Goal: Transaction & Acquisition: Purchase product/service

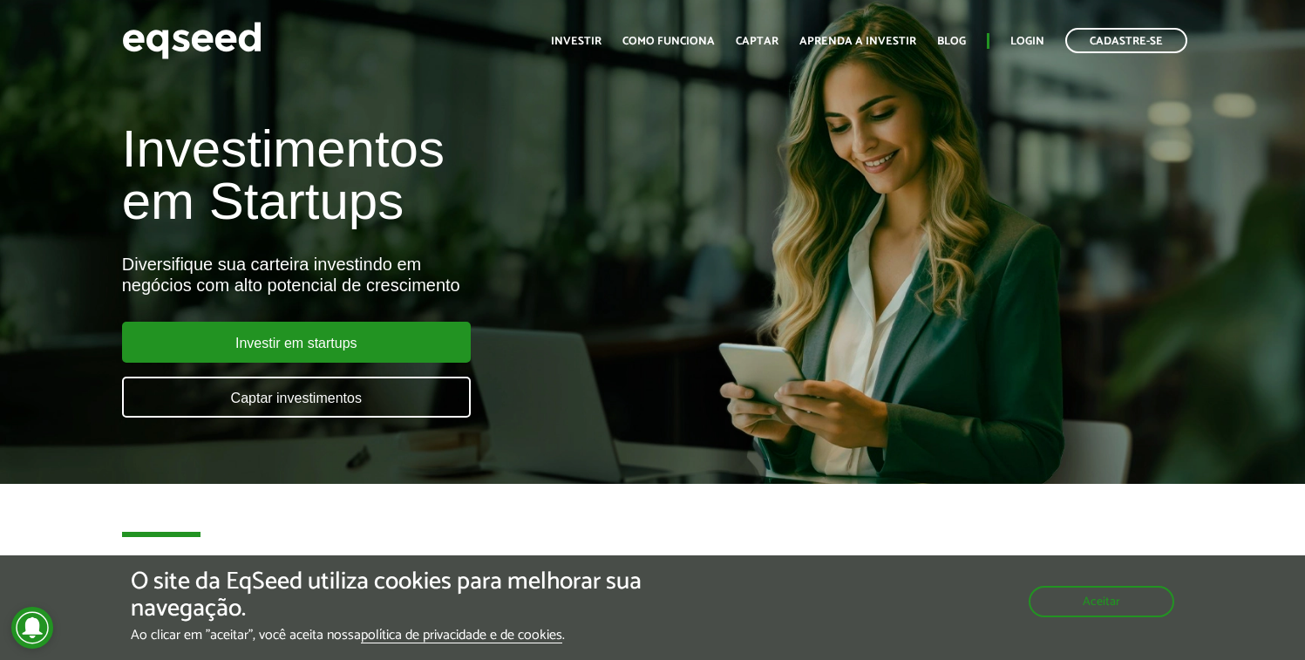
scroll to position [235, 0]
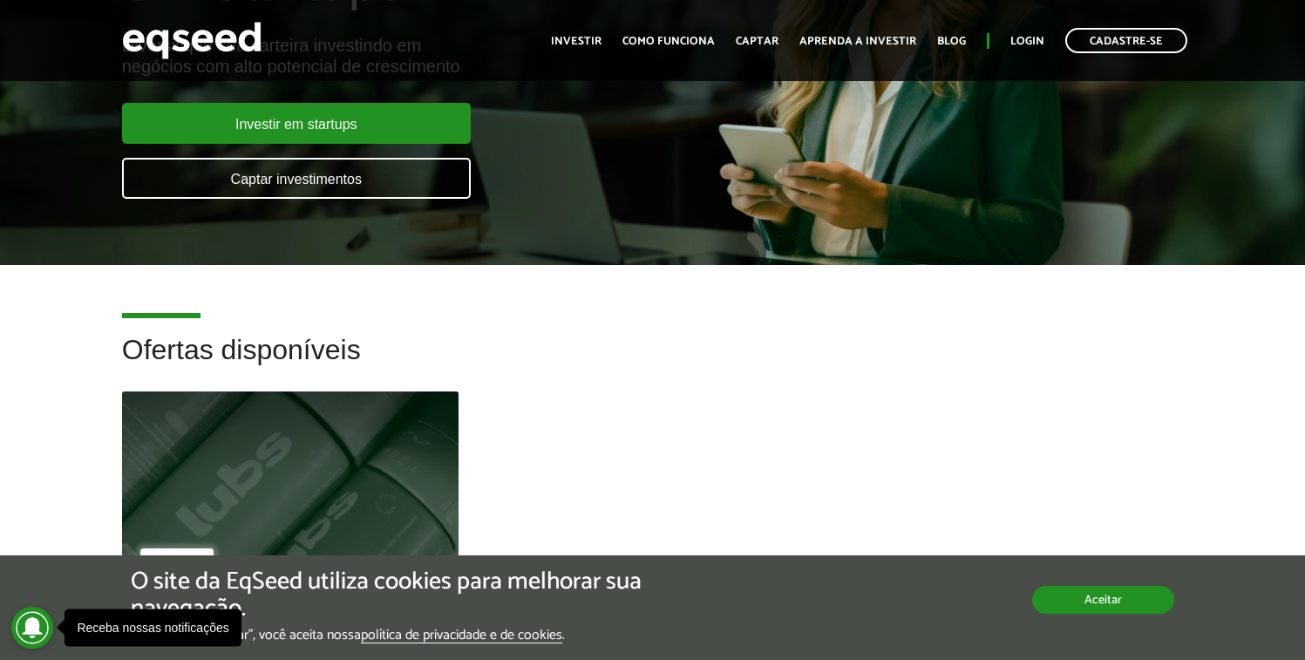
click at [1079, 592] on button "Aceitar" at bounding box center [1103, 600] width 142 height 28
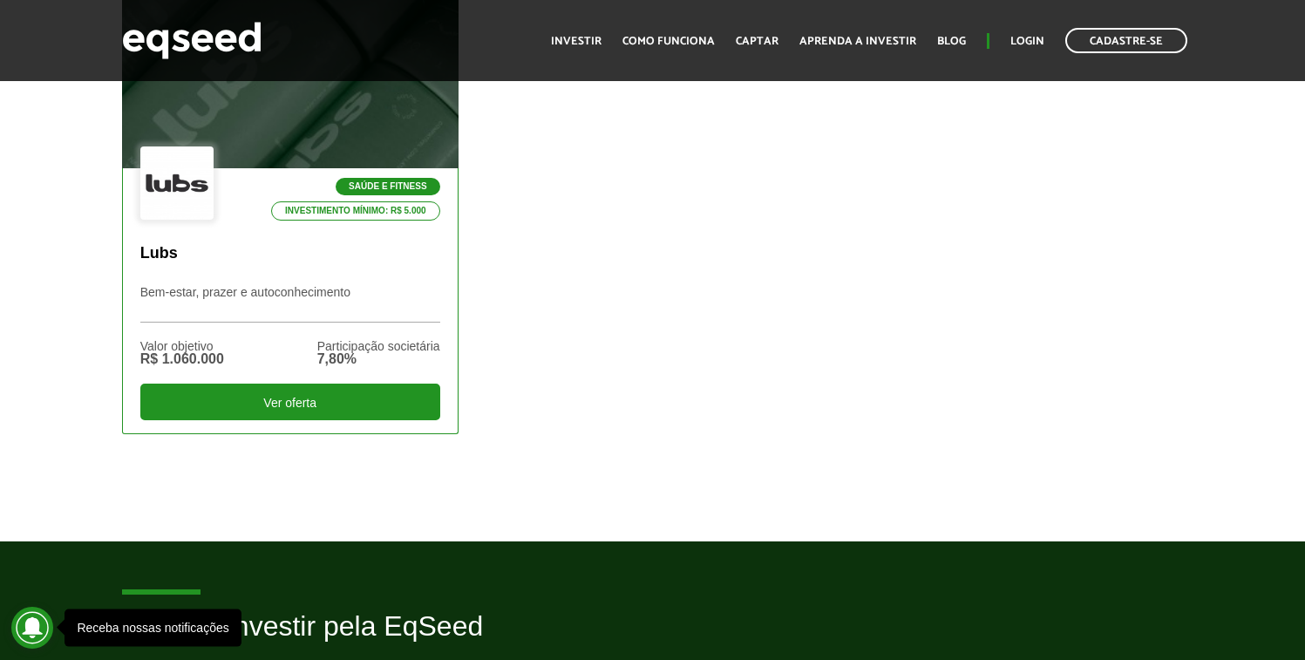
scroll to position [637, 0]
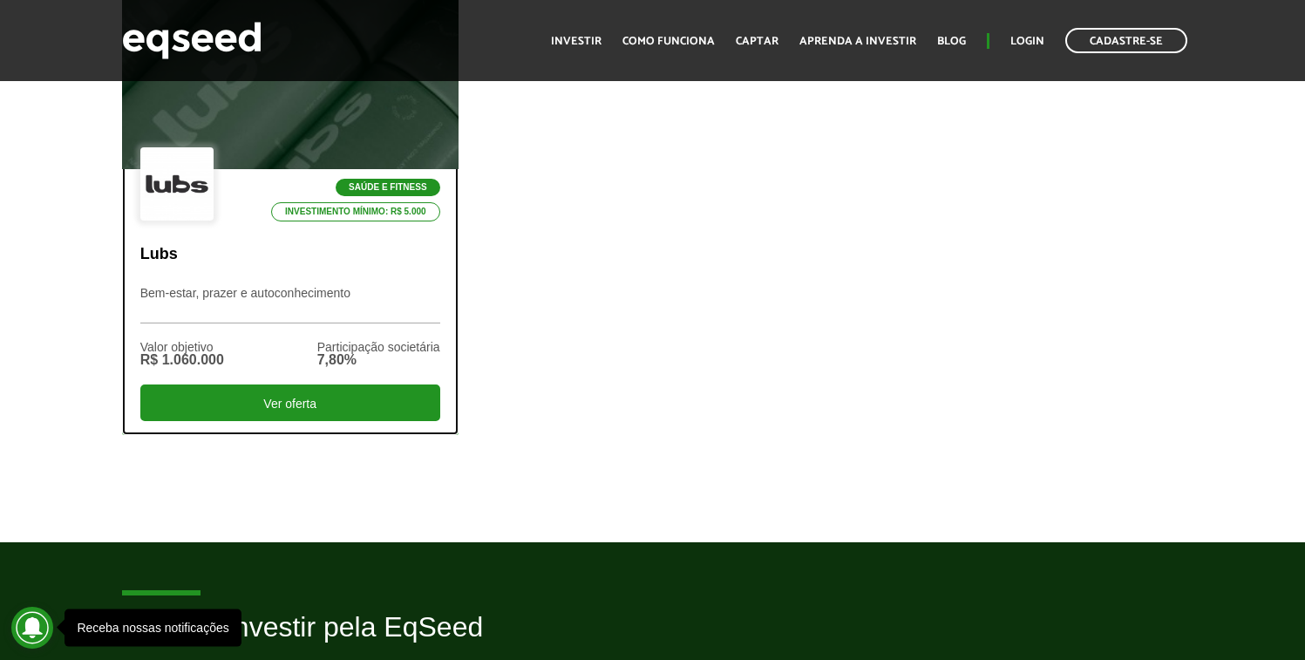
click at [350, 137] on div at bounding box center [290, 80] width 404 height 214
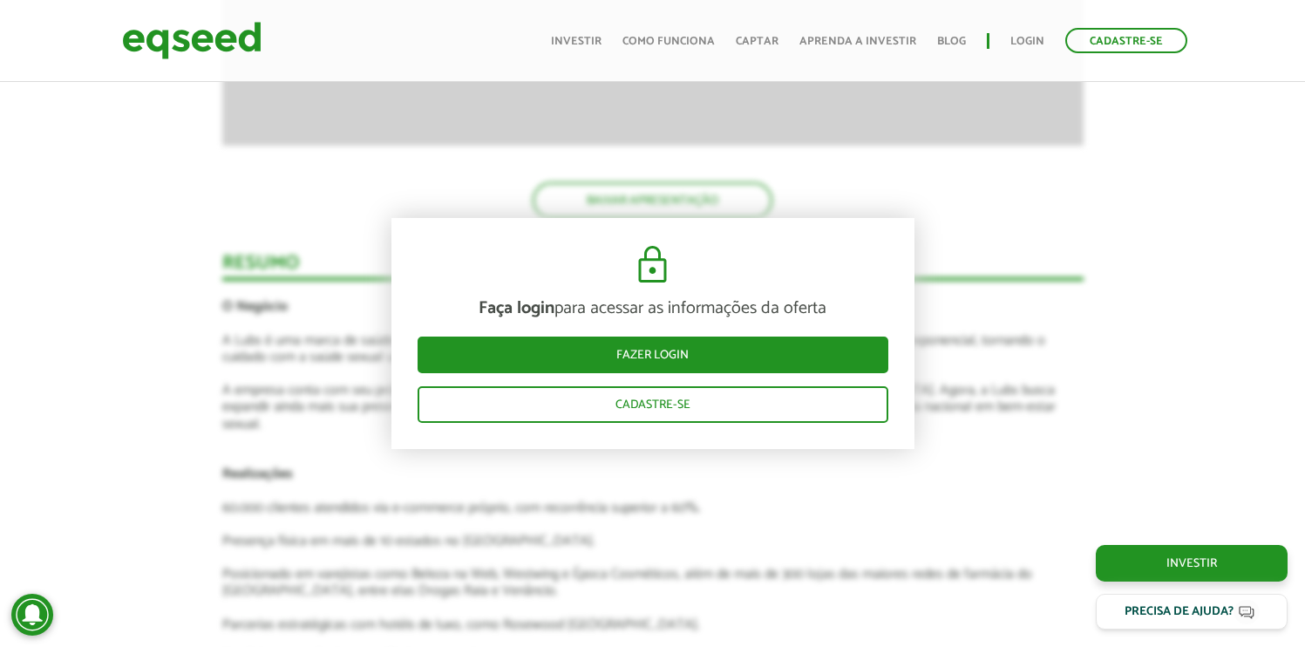
scroll to position [1681, 0]
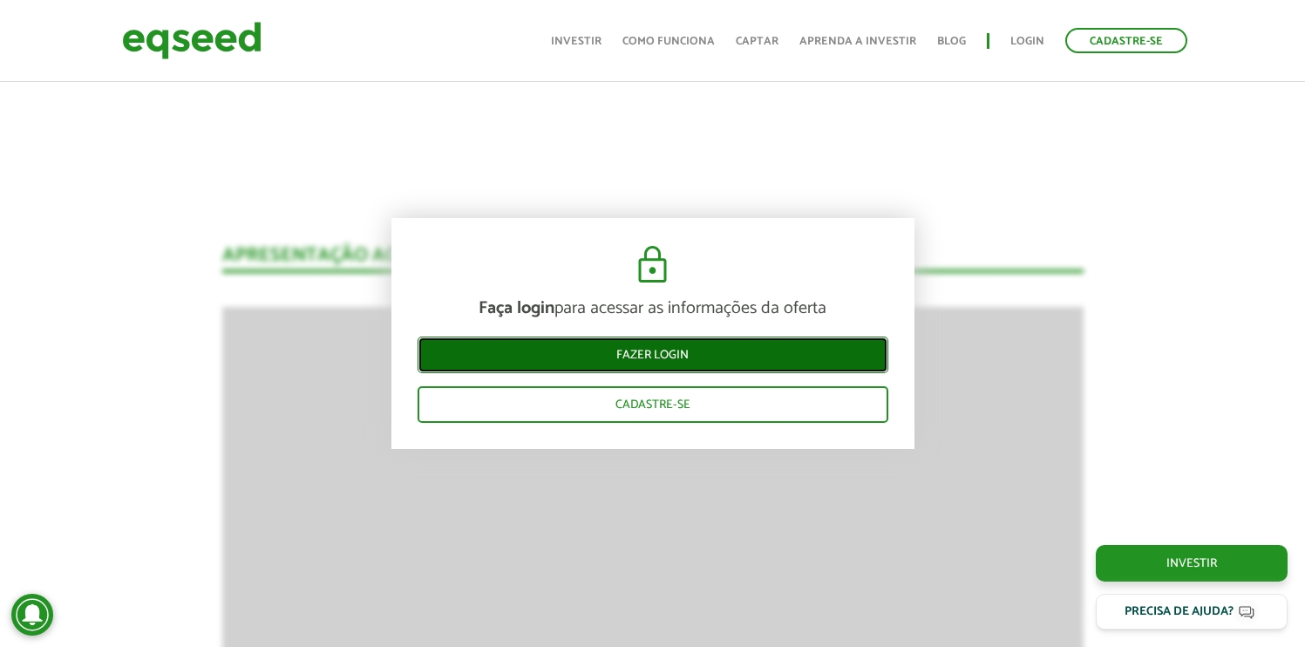
click at [658, 370] on link "Fazer login" at bounding box center [653, 355] width 471 height 37
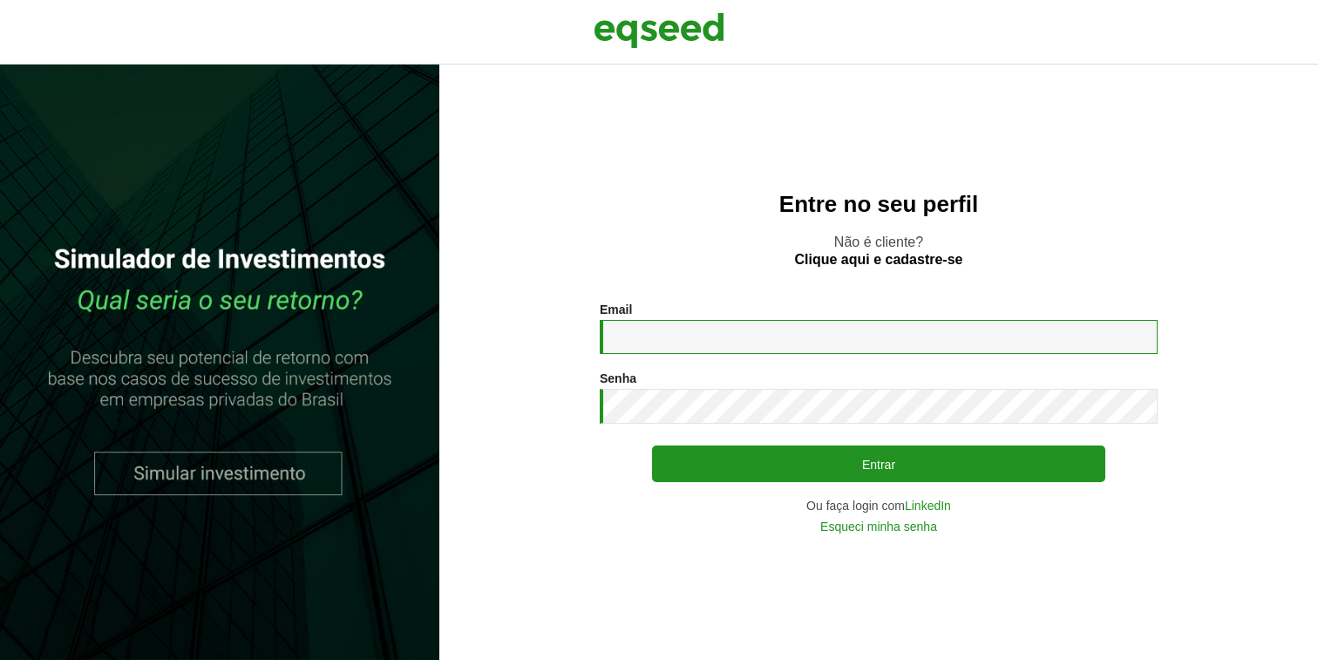
click at [725, 342] on input "Email *" at bounding box center [879, 337] width 558 height 34
click at [0, 659] on com-1password-button at bounding box center [0, 660] width 0 height 0
type input "**********"
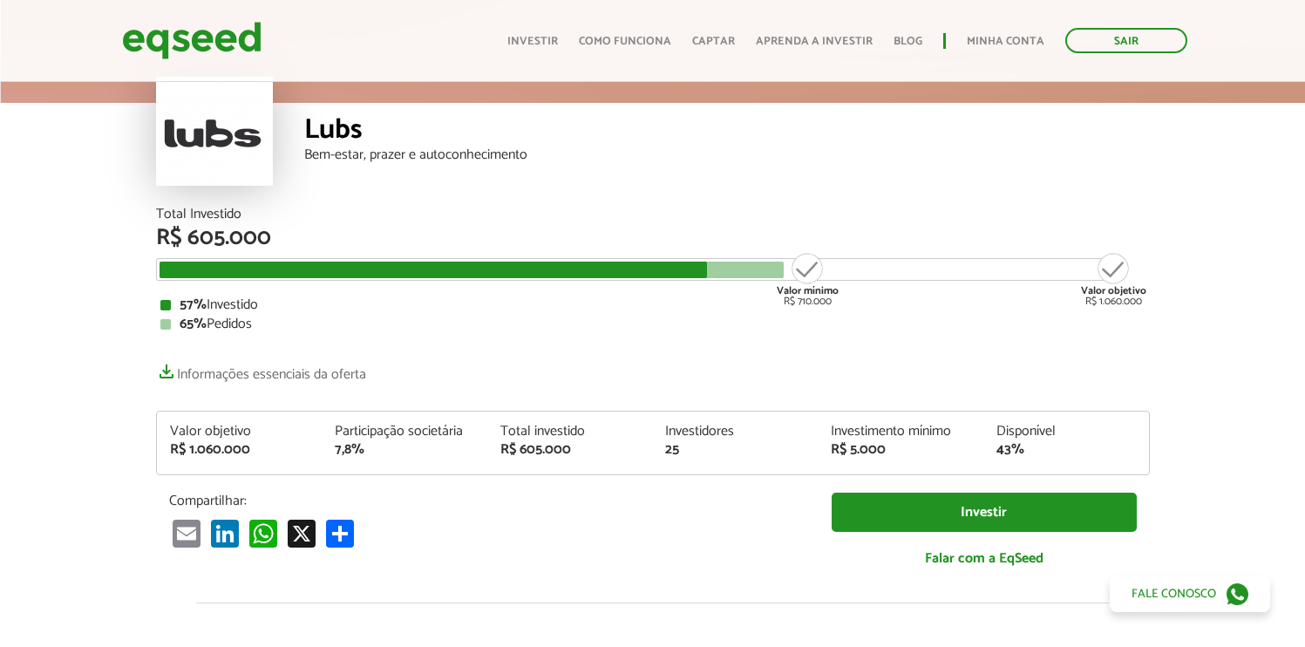
scroll to position [201, 0]
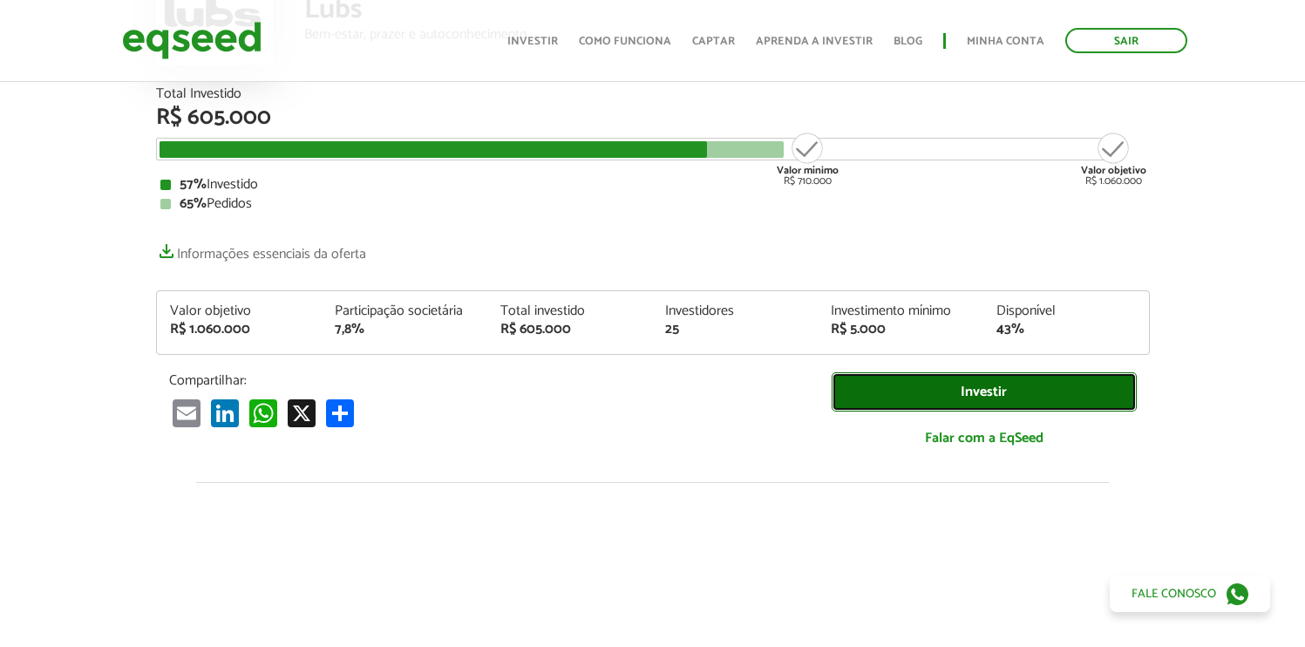
click at [991, 389] on link "Investir" at bounding box center [984, 391] width 305 height 39
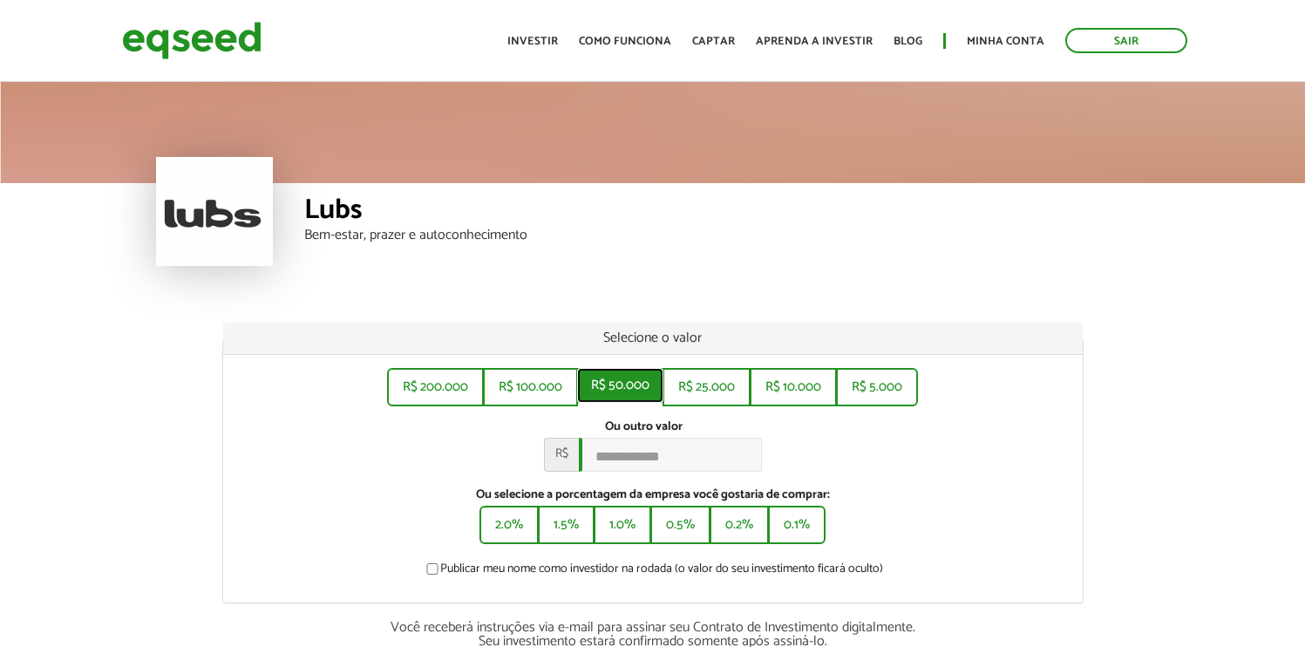
click at [655, 399] on button "R$ 50.000" at bounding box center [620, 385] width 86 height 35
click at [500, 538] on button "2.0%" at bounding box center [509, 523] width 56 height 35
click at [617, 538] on button "1.0%" at bounding box center [623, 523] width 54 height 35
click at [793, 534] on button "0.1%" at bounding box center [797, 523] width 54 height 35
click at [1034, 460] on div "Ou outro valor * R$ ******" at bounding box center [653, 445] width 834 height 52
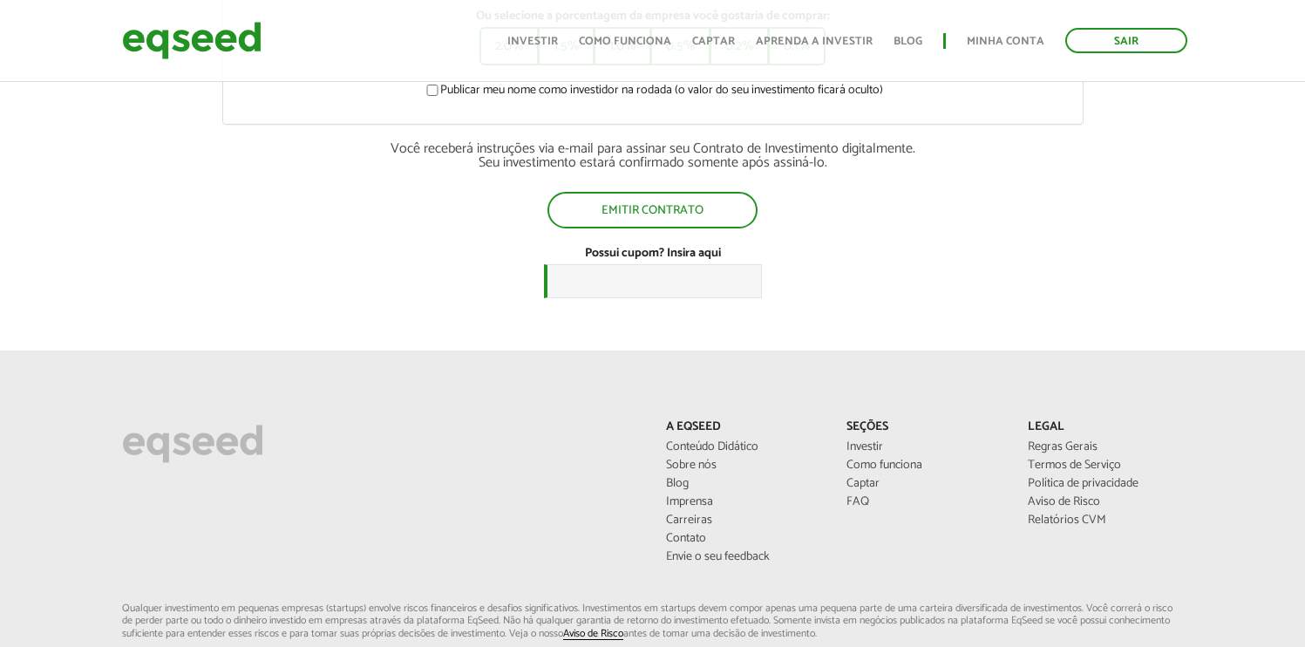
scroll to position [276, 0]
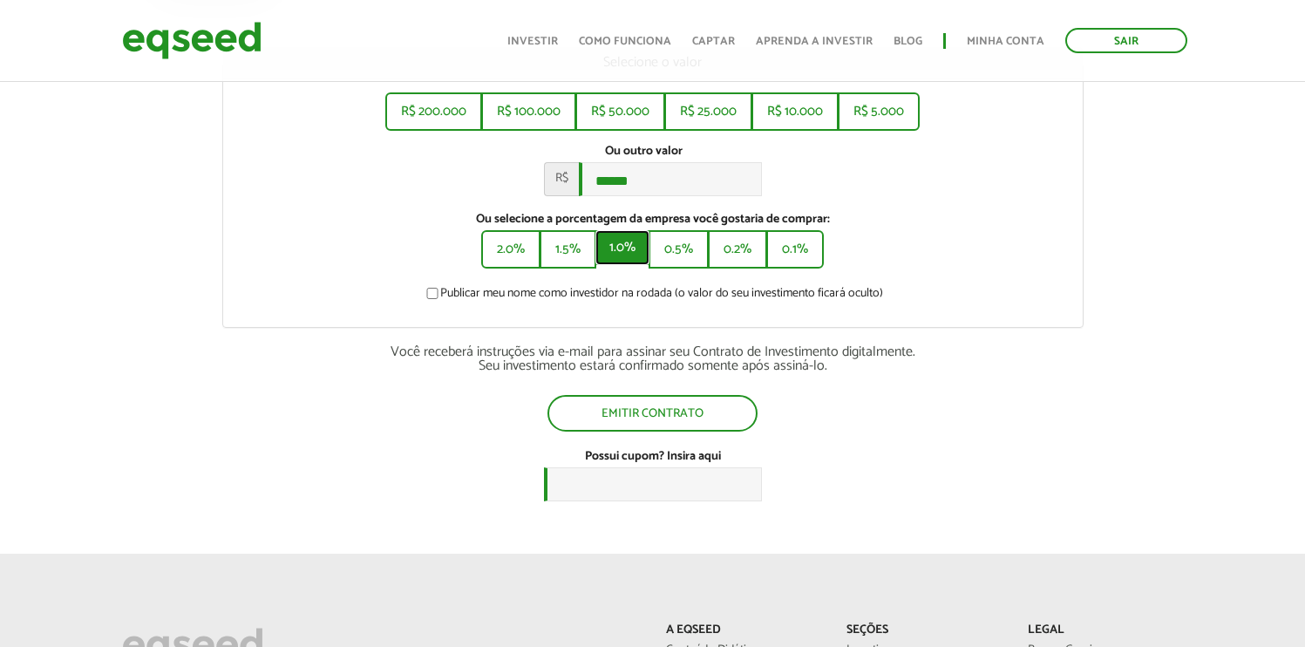
click at [628, 262] on button "1.0%" at bounding box center [623, 247] width 54 height 35
type input "*******"
